Goal: Task Accomplishment & Management: Complete application form

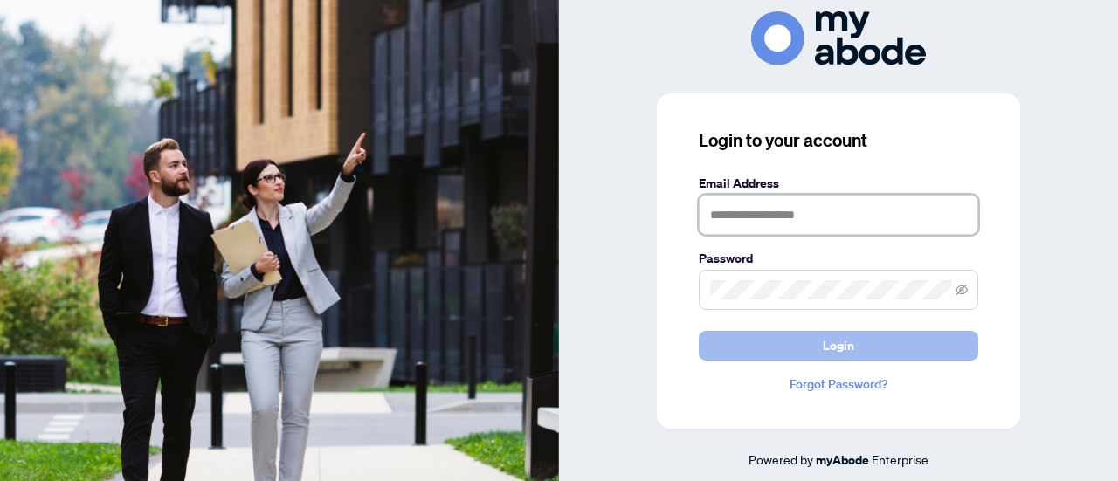
type input "**********"
click at [807, 341] on button "Login" at bounding box center [839, 346] width 280 height 30
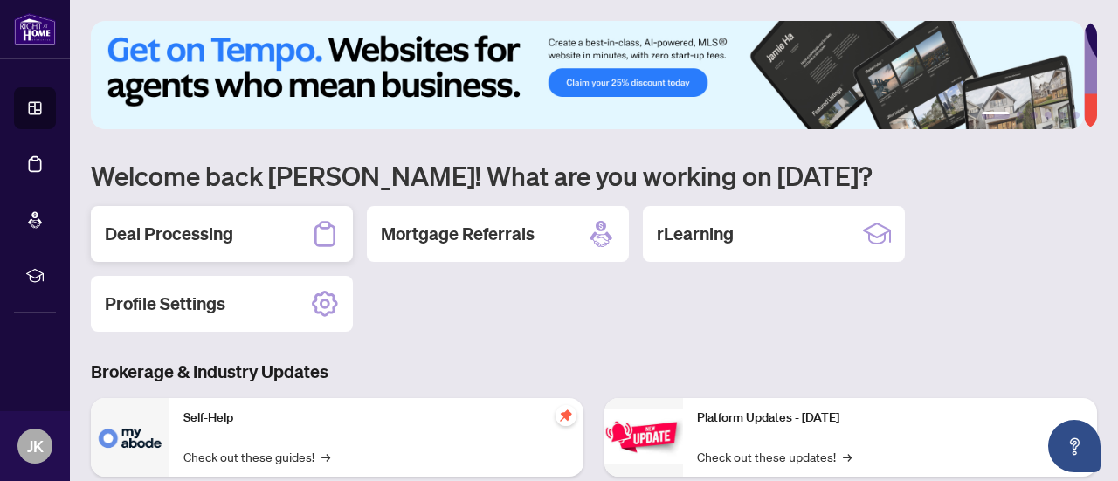
click at [257, 231] on div "Deal Processing" at bounding box center [222, 234] width 262 height 56
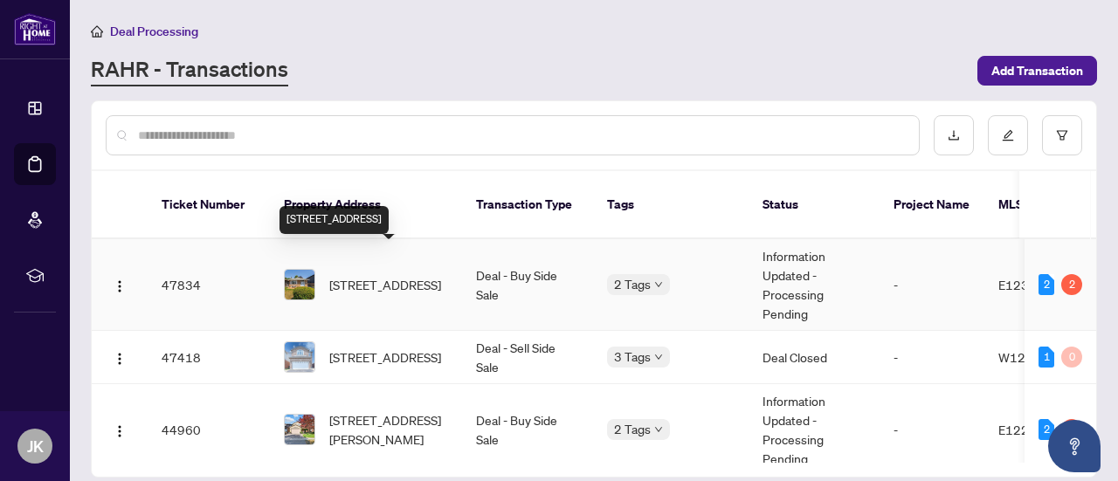
click at [427, 275] on span "[STREET_ADDRESS]" at bounding box center [385, 284] width 112 height 19
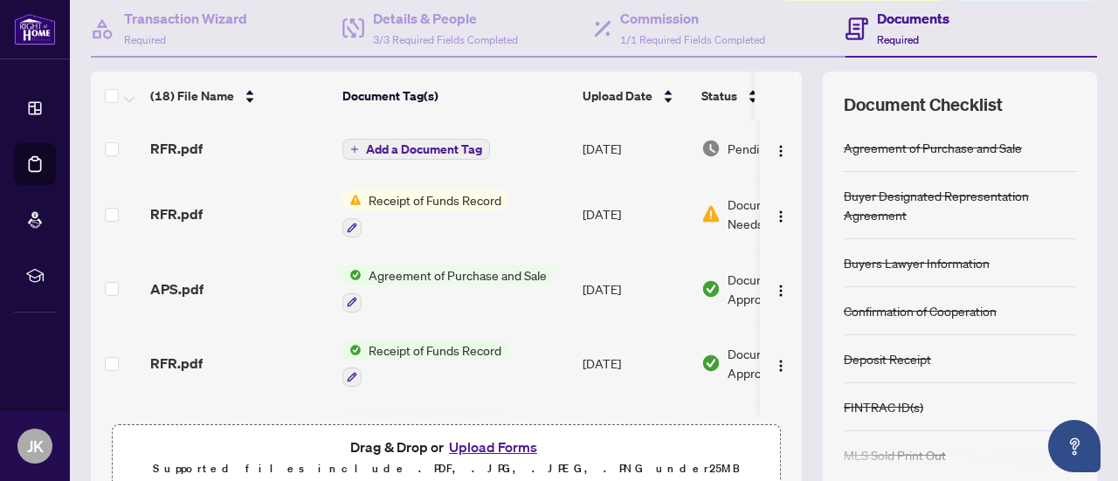
scroll to position [248, 0]
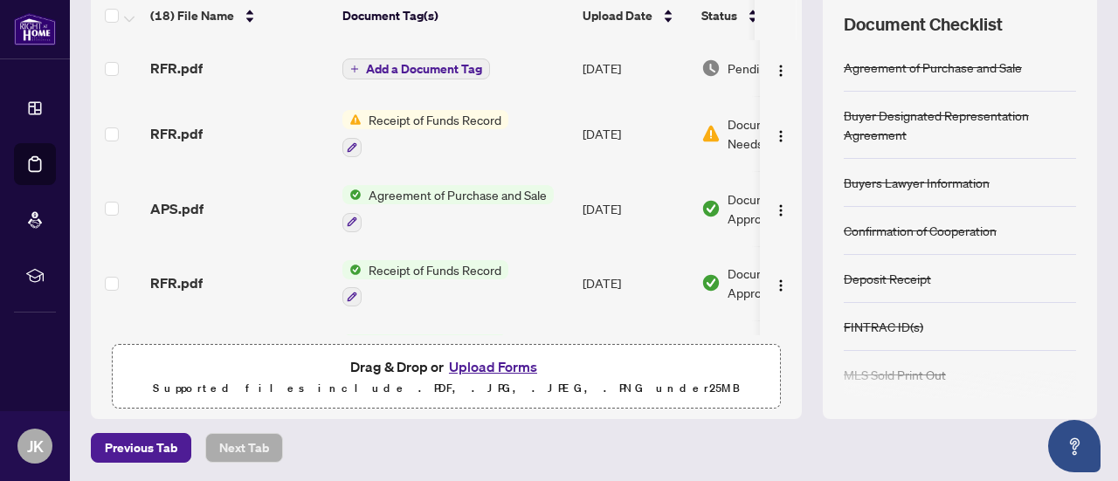
click at [475, 364] on button "Upload Forms" at bounding box center [493, 367] width 99 height 23
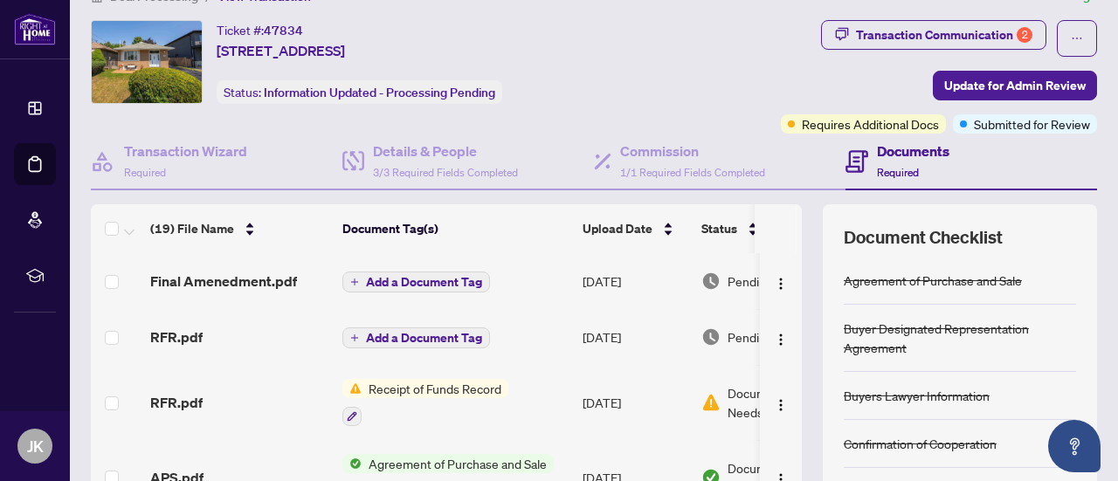
scroll to position [17, 0]
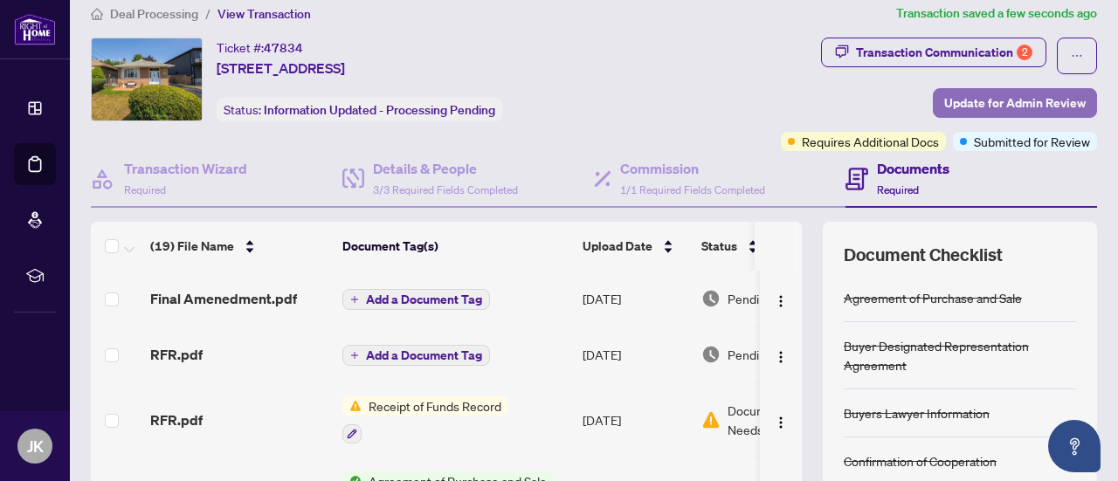
click at [957, 101] on span "Update for Admin Review" at bounding box center [1015, 103] width 142 height 28
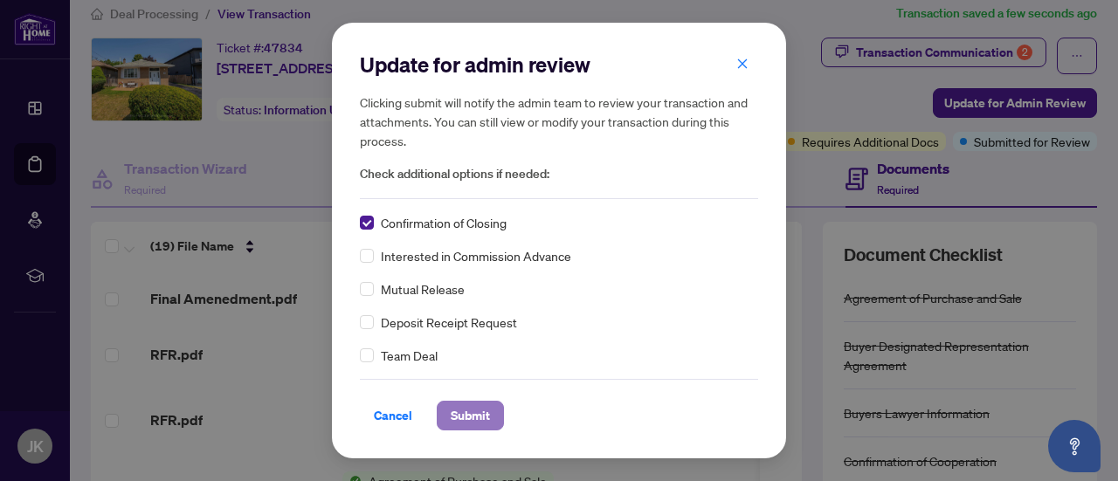
click at [476, 423] on span "Submit" at bounding box center [470, 416] width 39 height 28
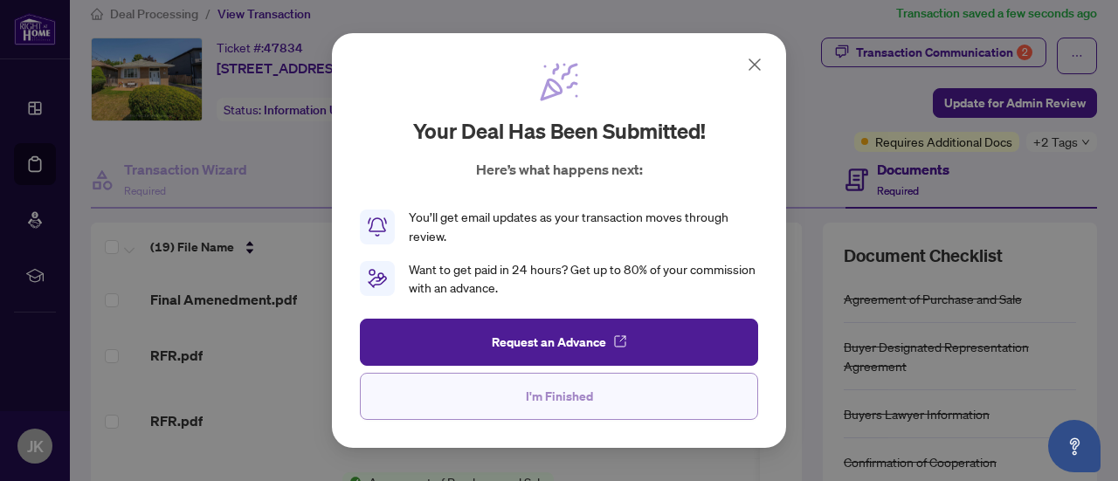
click at [547, 394] on span "I'm Finished" at bounding box center [559, 397] width 67 height 28
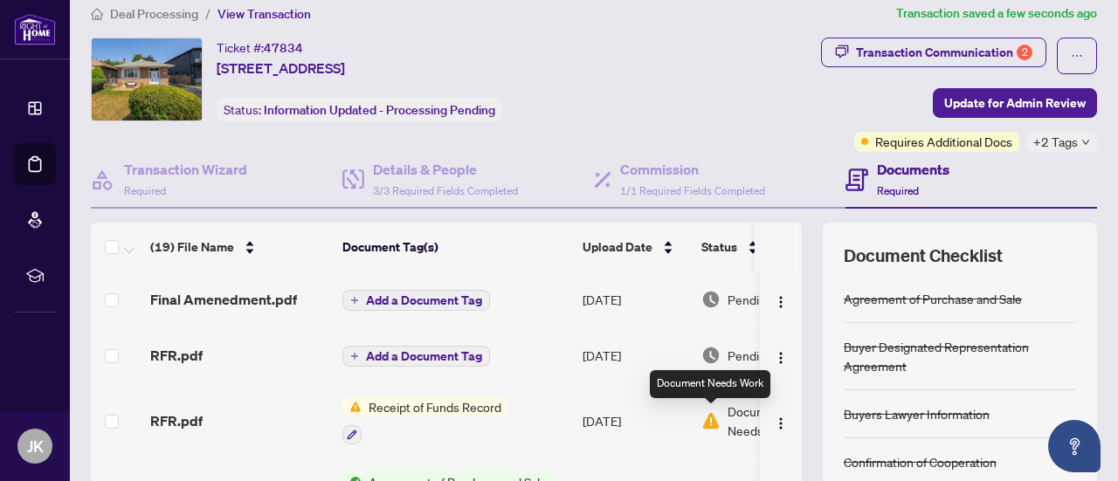
click at [718, 418] on img at bounding box center [710, 420] width 19 height 19
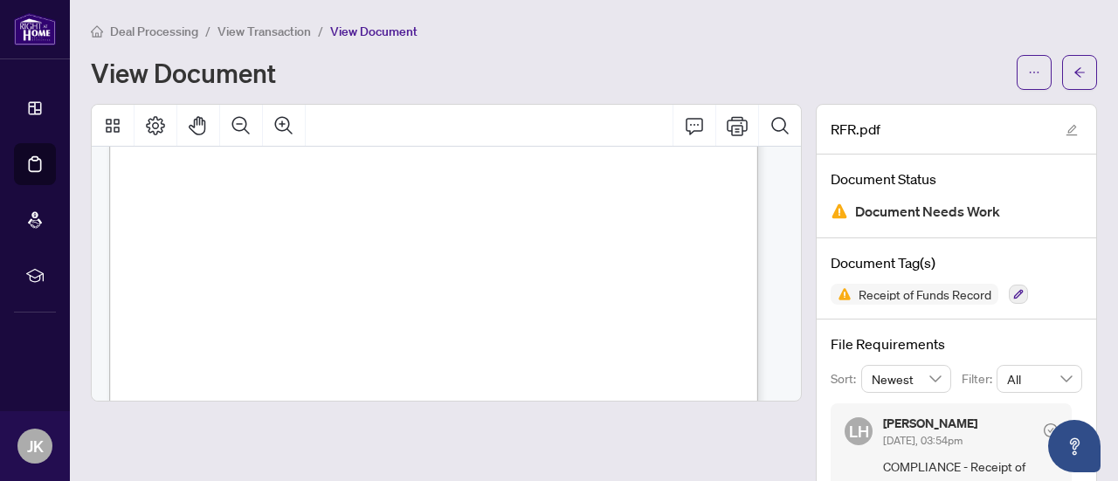
scroll to position [603, 0]
